Goal: Information Seeking & Learning: Learn about a topic

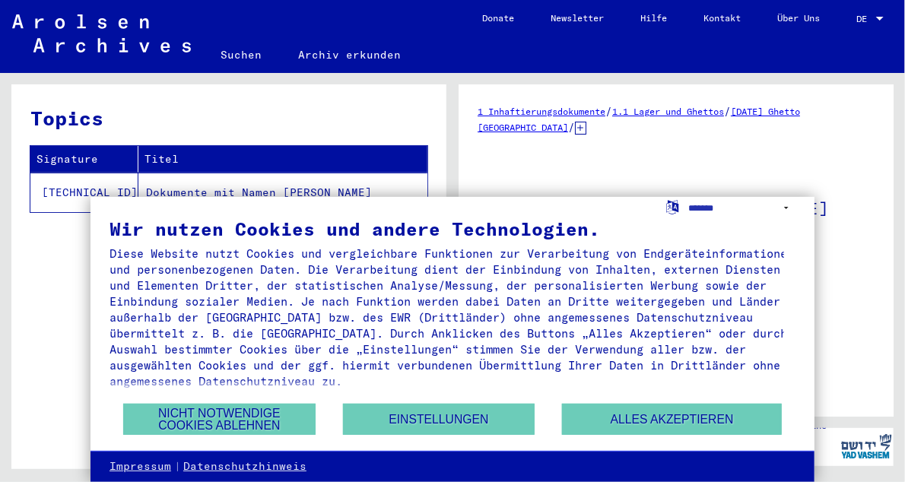
drag, startPoint x: 411, startPoint y: 244, endPoint x: 770, endPoint y: 135, distance: 375.4
click at [770, 135] on div "1 Inhaftierungsdokumente / 1.1 Lager und Ghettos / [DATE] Ghetto [GEOGRAPHIC_DA…" at bounding box center [676, 119] width 397 height 32
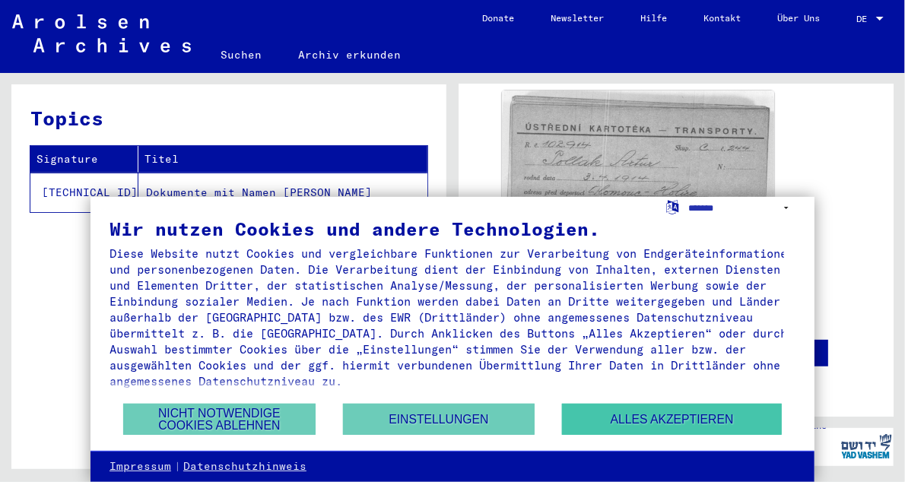
scroll to position [601, 0]
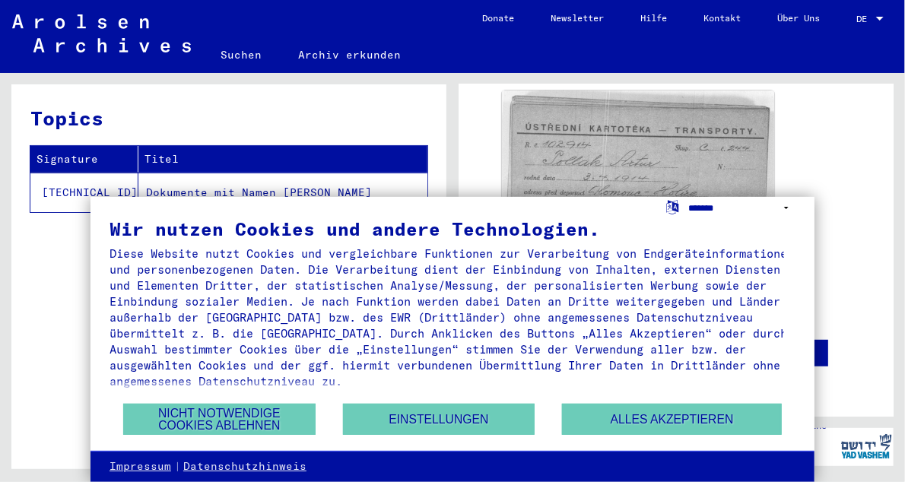
click at [788, 206] on select "**********" at bounding box center [742, 208] width 106 height 22
select select "*****"
click at [689, 197] on select "**********" at bounding box center [742, 208] width 106 height 22
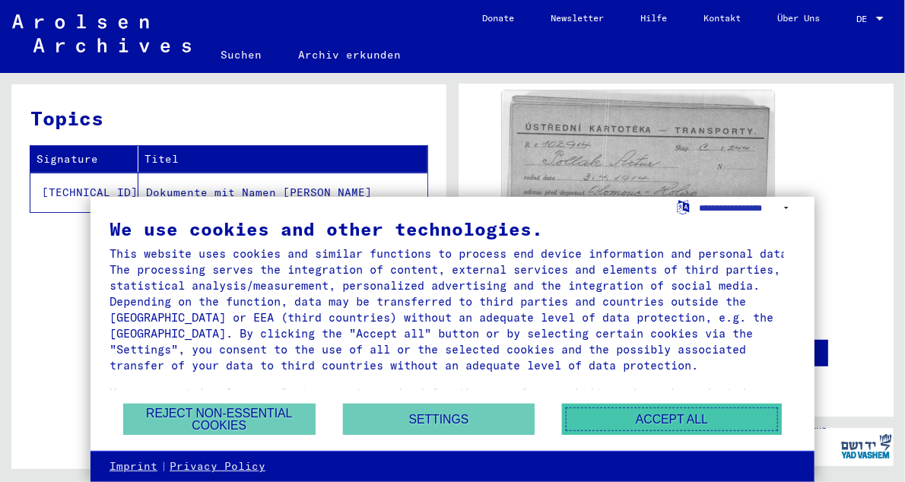
click at [615, 418] on button "Accept all" at bounding box center [672, 419] width 220 height 31
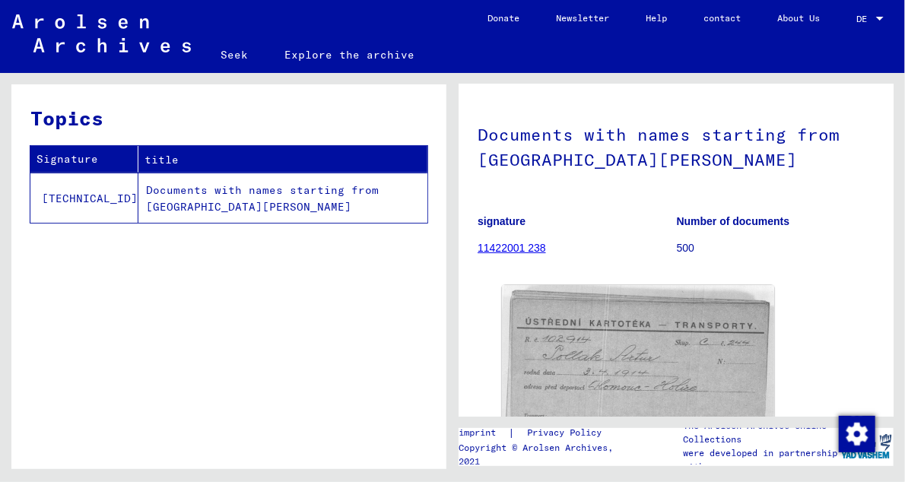
scroll to position [0, 0]
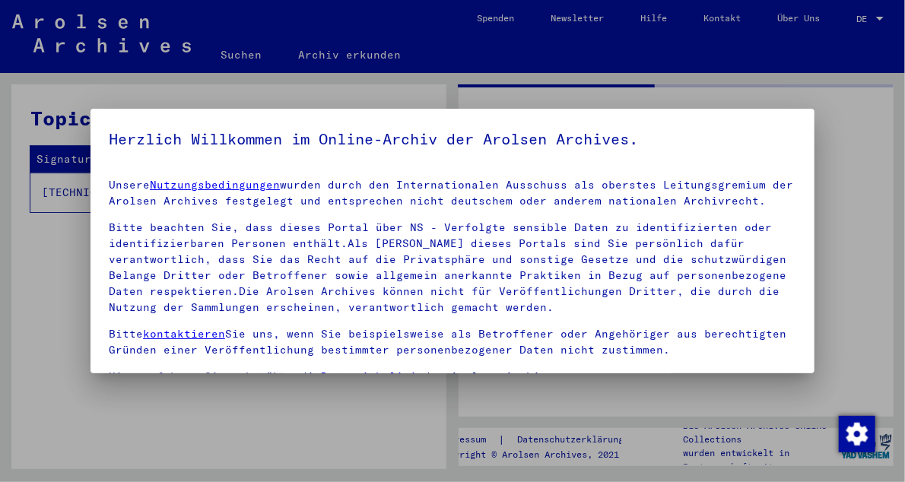
drag, startPoint x: 887, startPoint y: 370, endPoint x: 845, endPoint y: 199, distance: 176.9
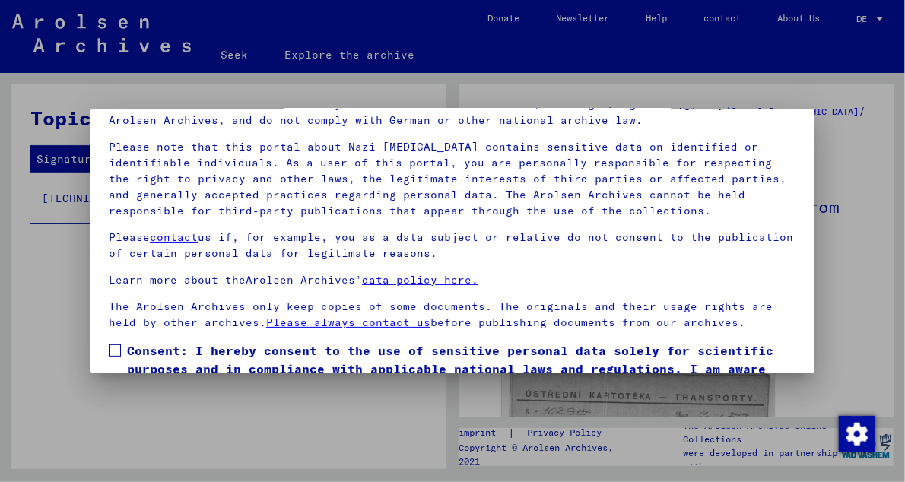
scroll to position [124, 0]
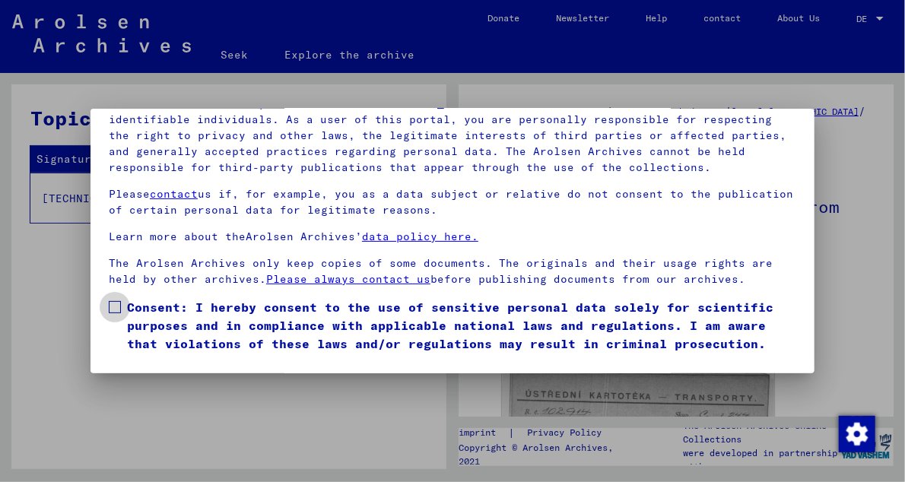
click at [113, 305] on span at bounding box center [115, 307] width 12 height 12
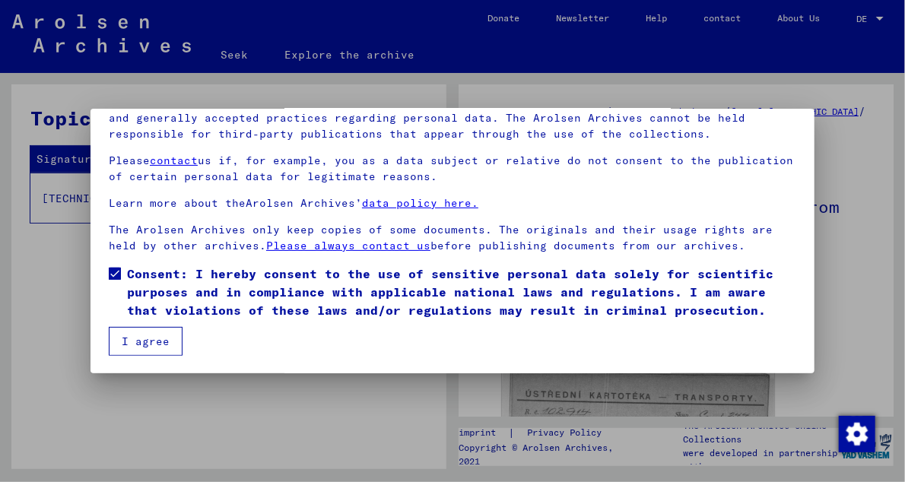
scroll to position [0, 0]
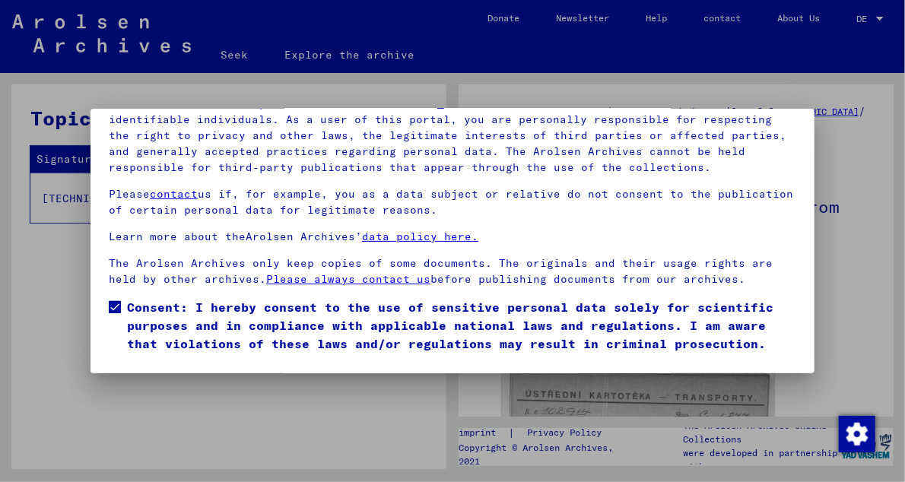
click at [831, 304] on div at bounding box center [452, 241] width 905 height 482
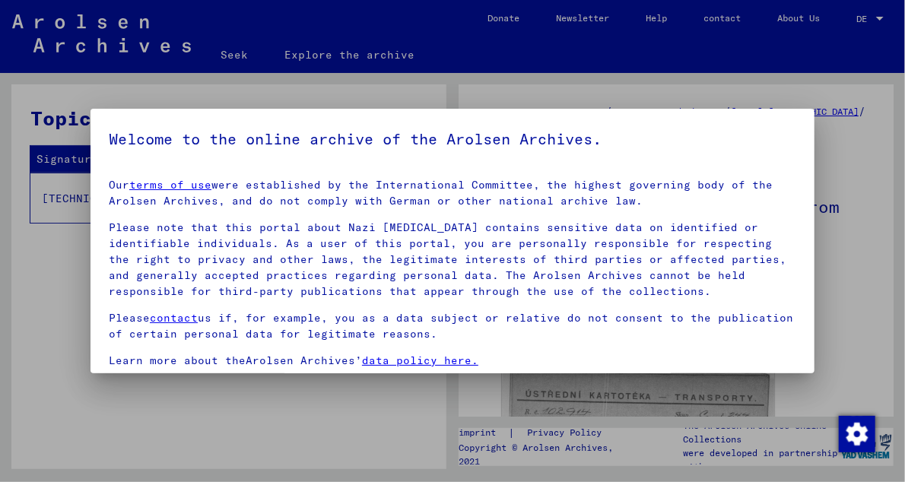
click at [399, 29] on div at bounding box center [452, 241] width 905 height 482
drag, startPoint x: 888, startPoint y: 170, endPoint x: 894, endPoint y: 323, distance: 152.2
click at [853, 380] on div at bounding box center [452, 241] width 905 height 482
